Goal: Task Accomplishment & Management: Use online tool/utility

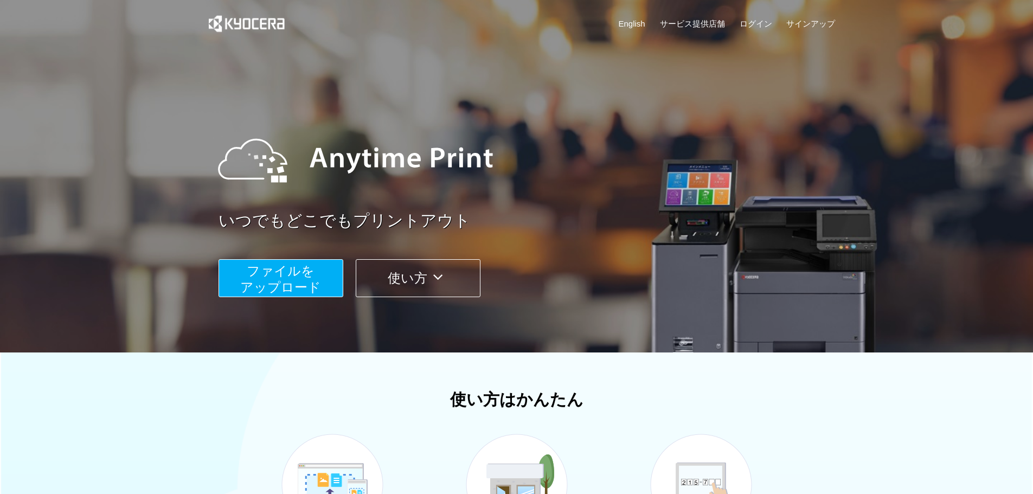
click at [318, 274] on button "ファイルを ​​アップロード" at bounding box center [280, 278] width 125 height 38
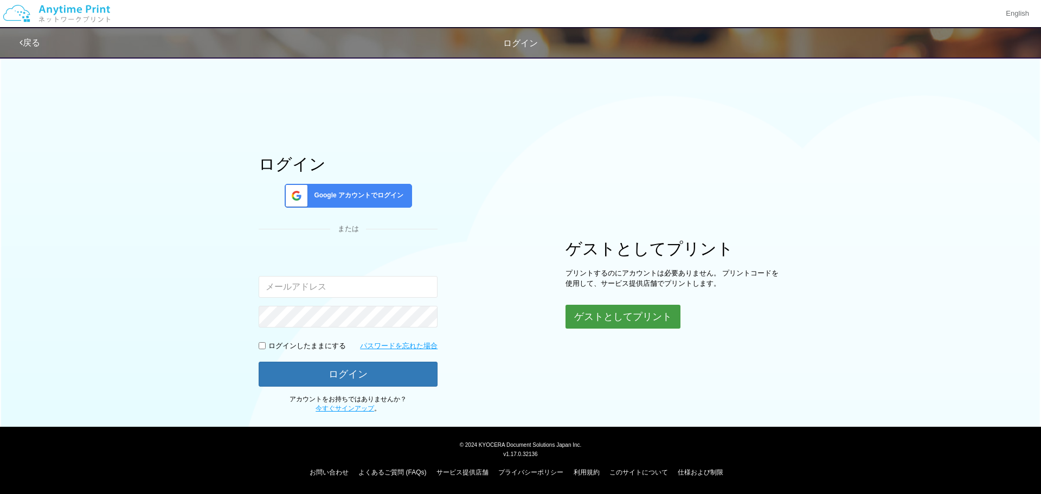
click at [579, 316] on button "ゲストとしてプリント" at bounding box center [622, 317] width 115 height 24
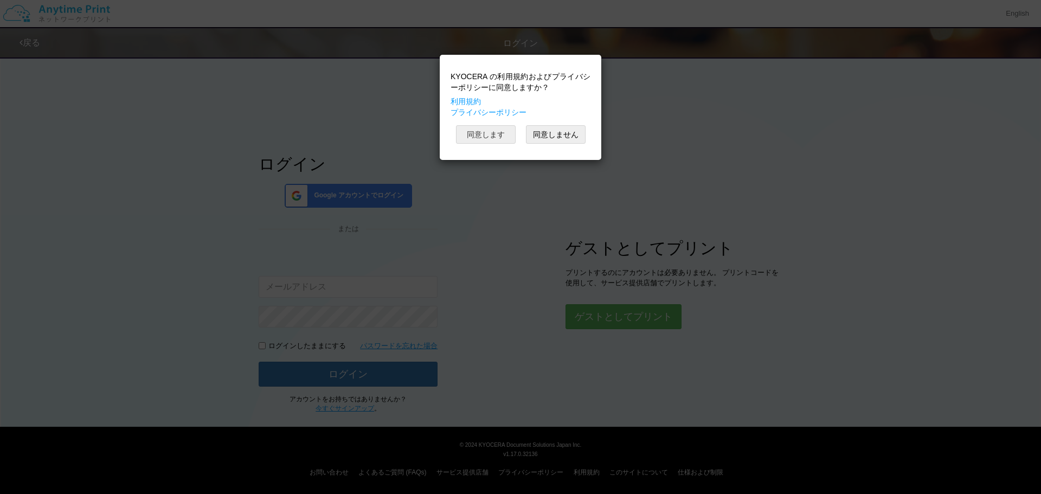
click at [492, 126] on button "同意します" at bounding box center [486, 134] width 60 height 18
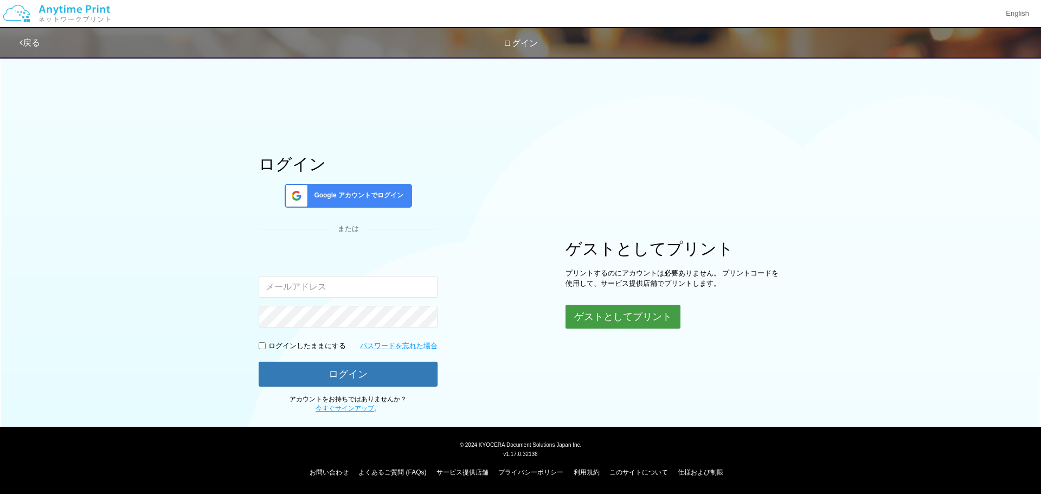
click at [631, 314] on button "ゲストとしてプリント" at bounding box center [622, 317] width 115 height 24
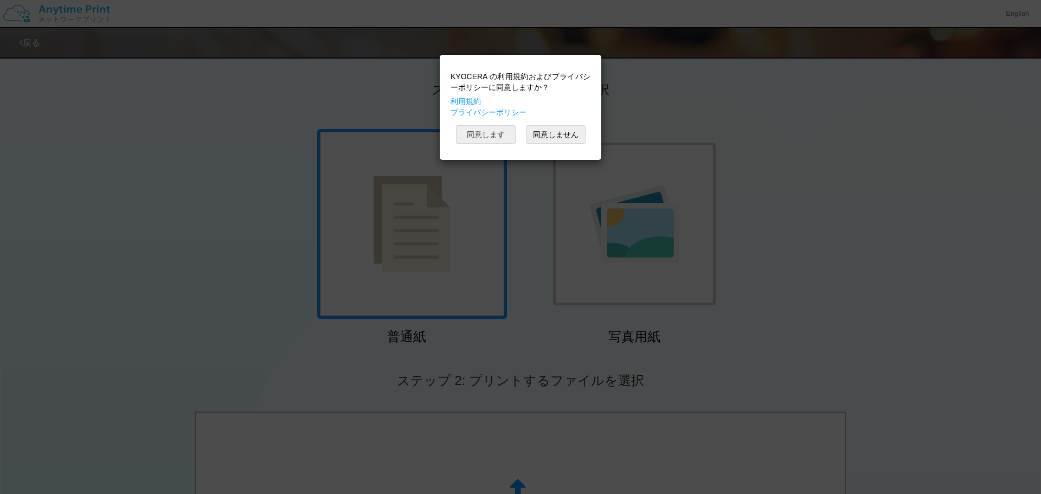
click at [483, 135] on button "同意します" at bounding box center [486, 134] width 60 height 18
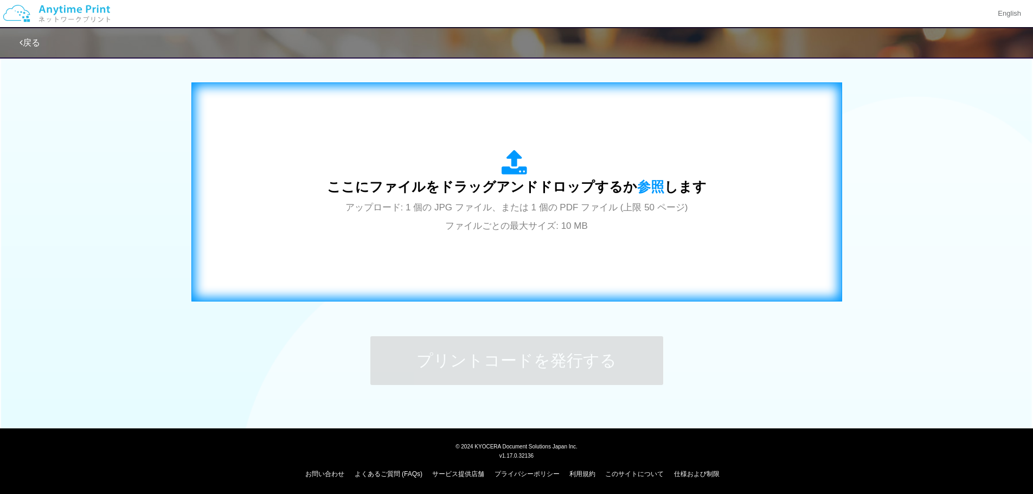
scroll to position [331, 0]
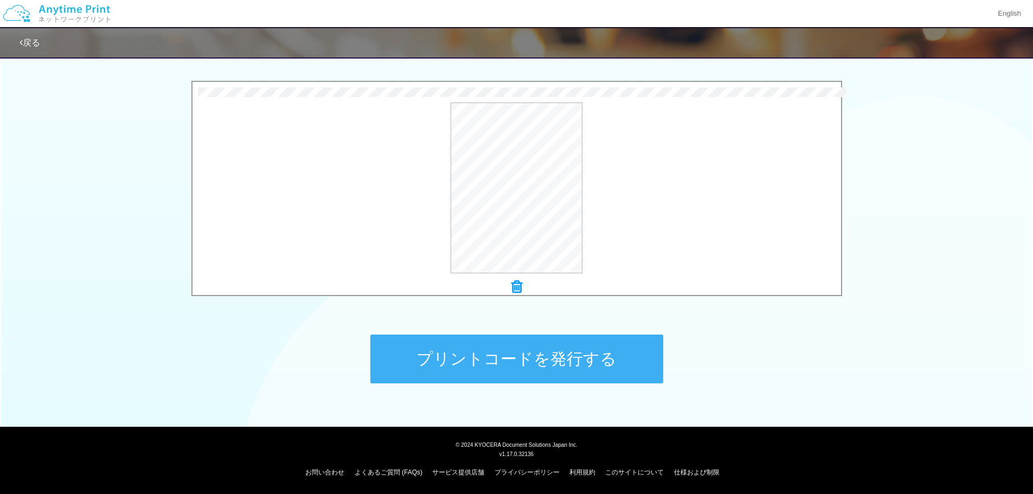
click at [506, 366] on button "プリントコードを発行する" at bounding box center [516, 358] width 293 height 49
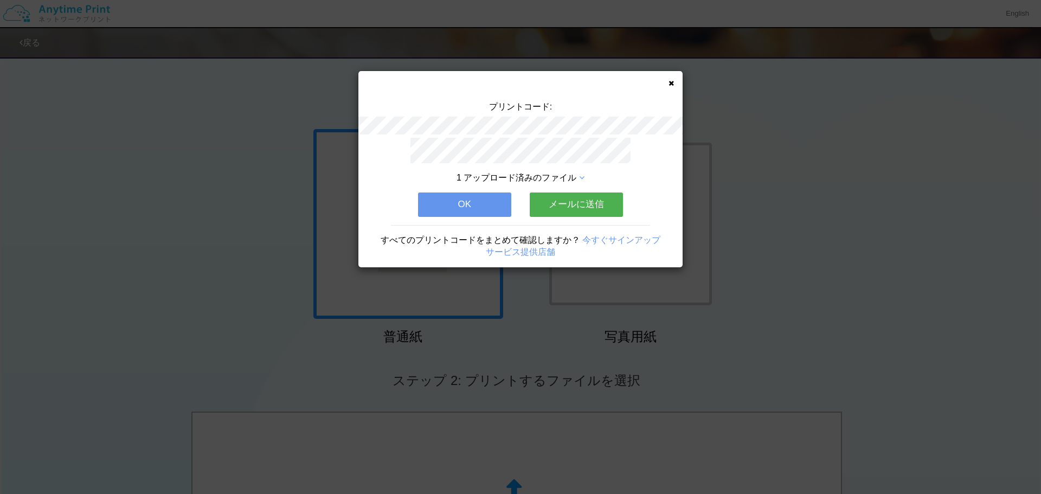
click at [565, 207] on button "メールに送信" at bounding box center [576, 204] width 93 height 24
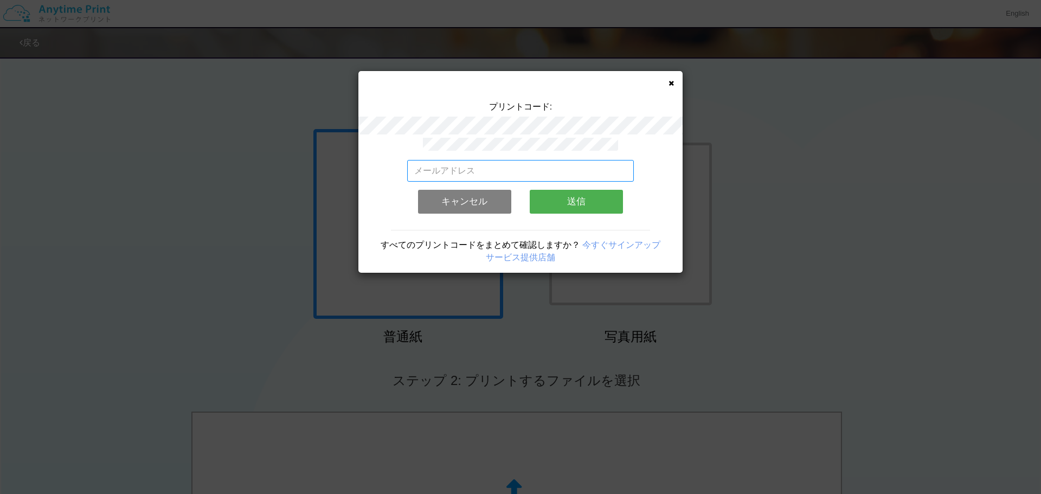
click at [495, 165] on input "email" at bounding box center [520, 171] width 227 height 22
type input "[EMAIL_ADDRESS][DOMAIN_NAME]"
click at [581, 198] on button "送信" at bounding box center [576, 202] width 93 height 24
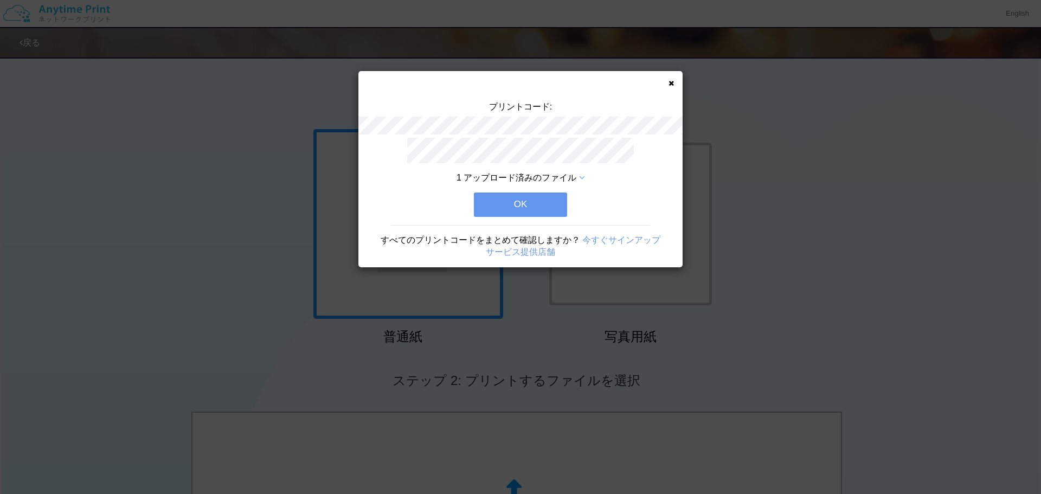
click at [525, 196] on button "OK" at bounding box center [520, 204] width 93 height 24
